Goal: Information Seeking & Learning: Learn about a topic

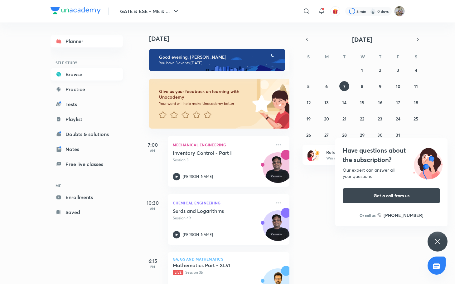
click at [85, 74] on link "Browse" at bounding box center [87, 74] width 72 height 12
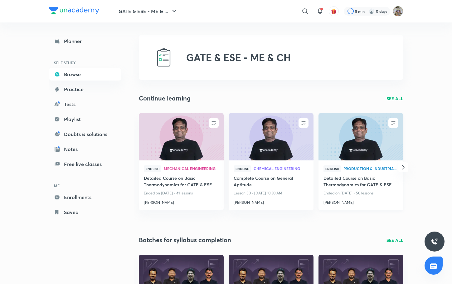
click at [356, 185] on h4 "Detailed Course on Basic Thermodynamics for GATE & ESE" at bounding box center [361, 182] width 75 height 14
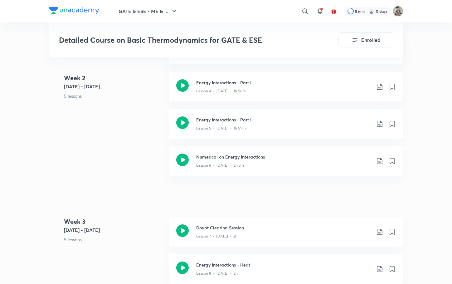
scroll to position [531, 0]
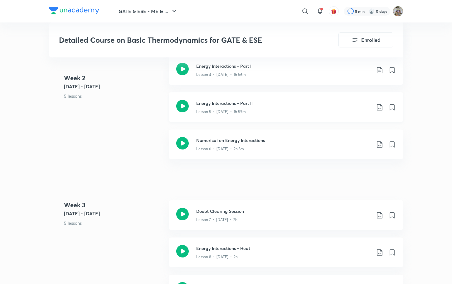
click at [246, 107] on div "Lesson 5 • May 15 • 1h 59m" at bounding box center [283, 110] width 175 height 8
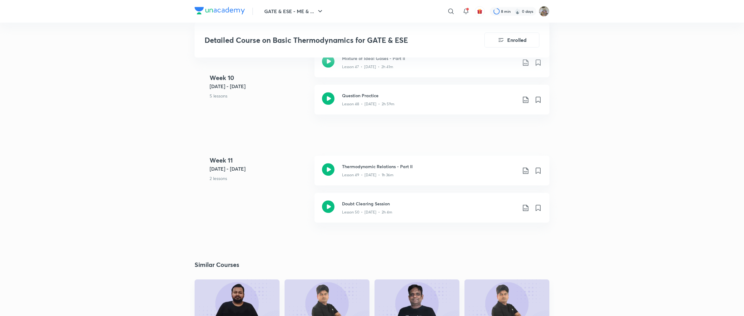
scroll to position [2683, 0]
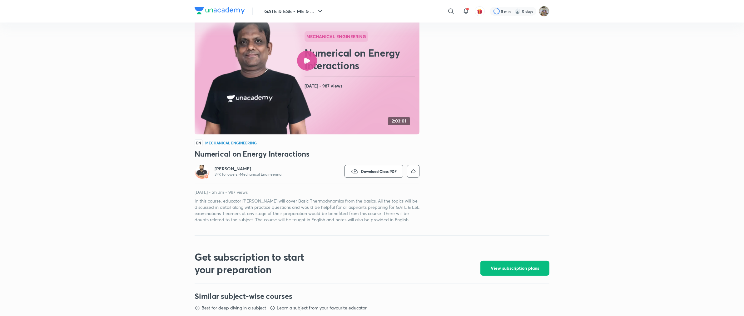
scroll to position [41, 0]
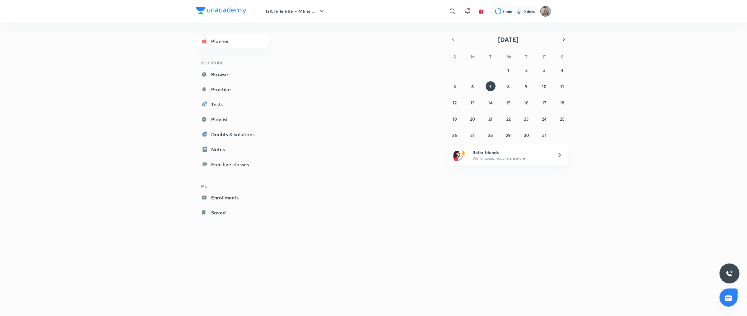
click at [546, 12] on img at bounding box center [545, 11] width 11 height 11
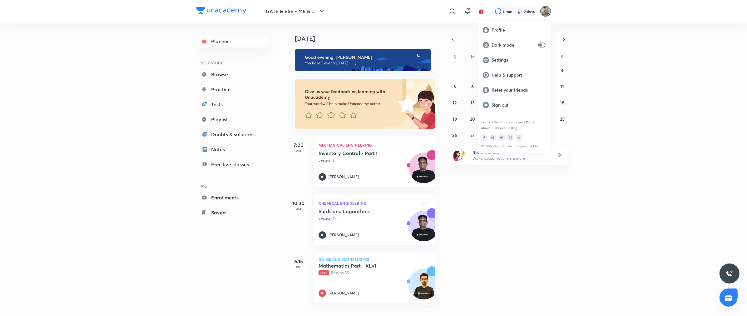
click at [453, 9] on div at bounding box center [373, 158] width 747 height 316
click at [449, 13] on icon at bounding box center [452, 10] width 7 height 7
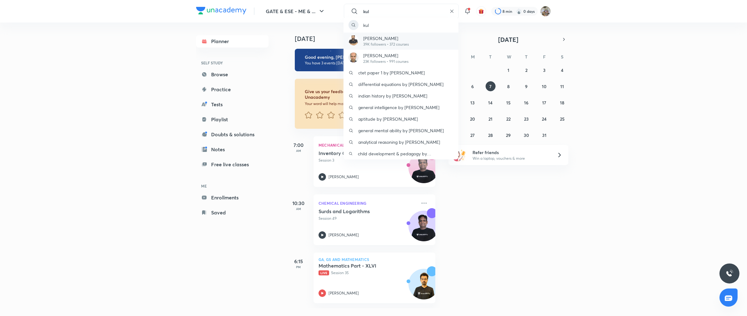
type input "kul"
click at [406, 38] on p "[PERSON_NAME]" at bounding box center [386, 38] width 46 height 7
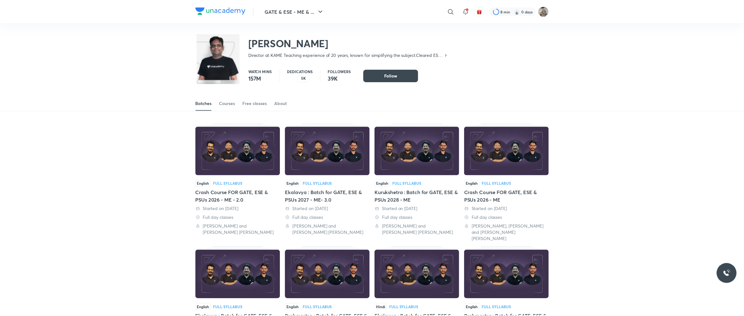
scroll to position [27, 0]
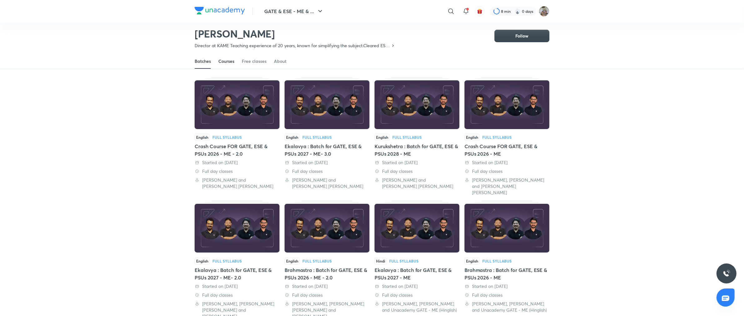
click at [230, 62] on div "Courses" at bounding box center [226, 61] width 16 height 6
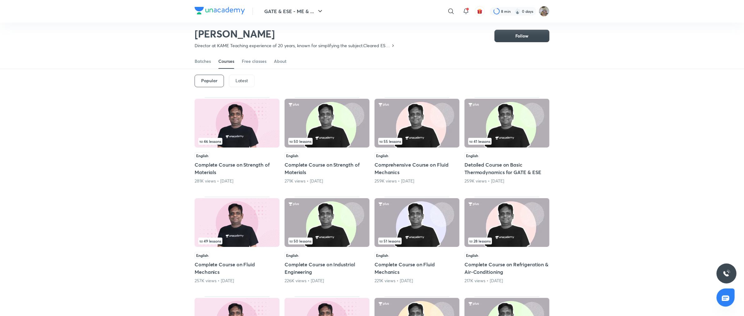
click at [495, 170] on h5 "Detailed Course on Basic Thermodynamics for GATE & ESE" at bounding box center [506, 168] width 85 height 15
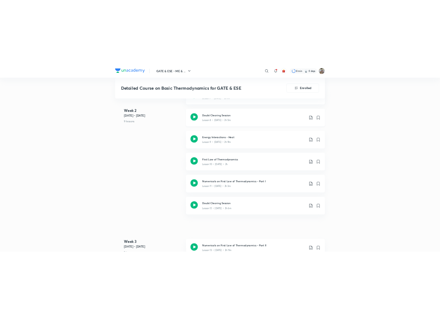
scroll to position [659, 0]
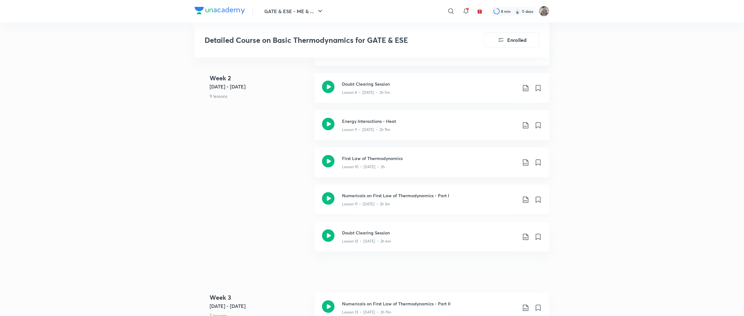
click at [394, 193] on h3 "Numericals on First Law of Thermodynamics - Part I" at bounding box center [429, 195] width 175 height 7
